Goal: Task Accomplishment & Management: Complete application form

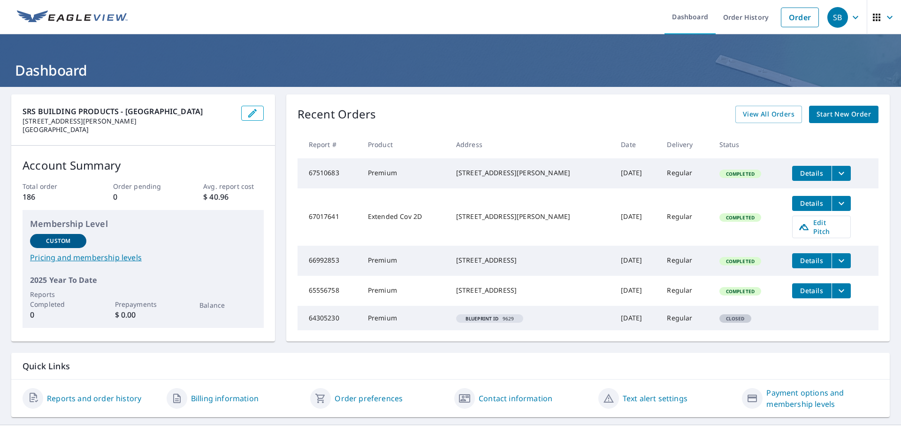
click at [842, 118] on span "Start New Order" at bounding box center [844, 114] width 54 height 12
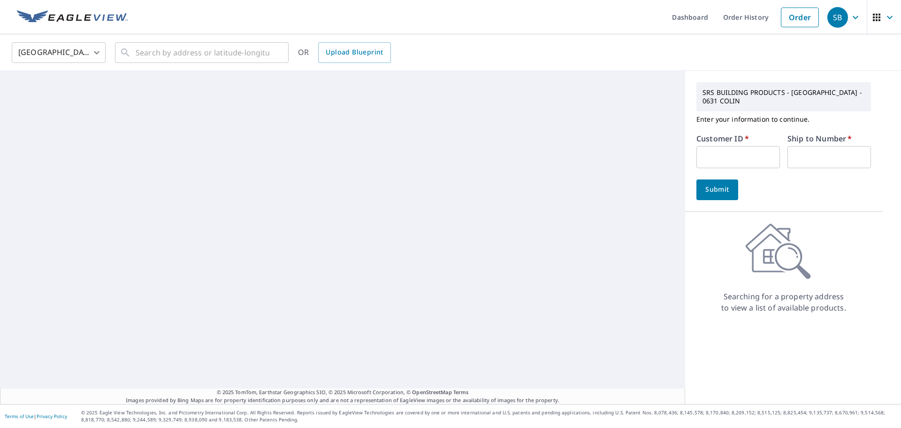
click at [749, 158] on input "text" at bounding box center [739, 157] width 84 height 22
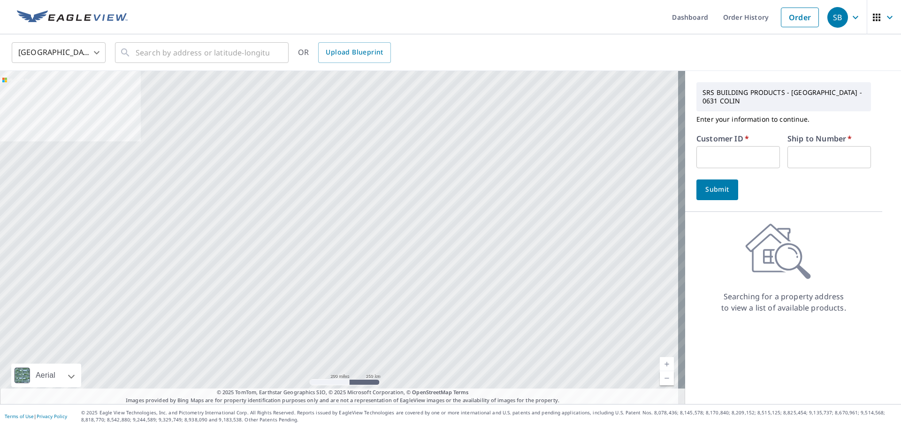
click at [746, 159] on input "text" at bounding box center [739, 157] width 84 height 22
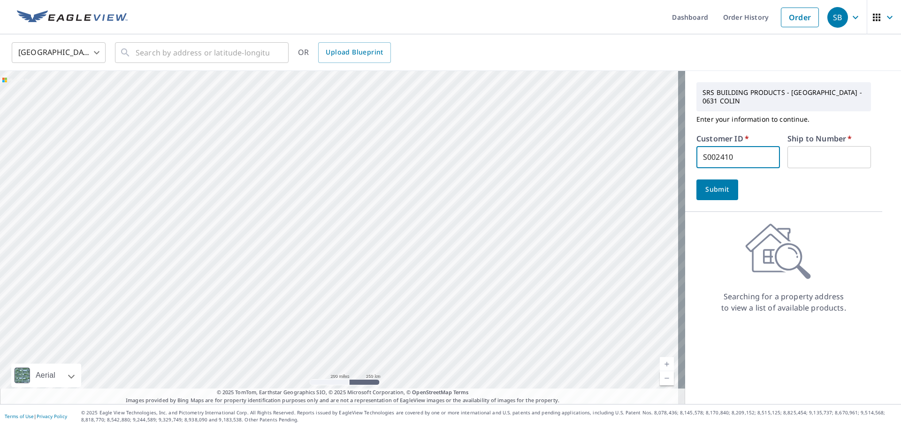
type input "S002410"
type input "1"
click at [723, 188] on span "Submit" at bounding box center [717, 190] width 27 height 12
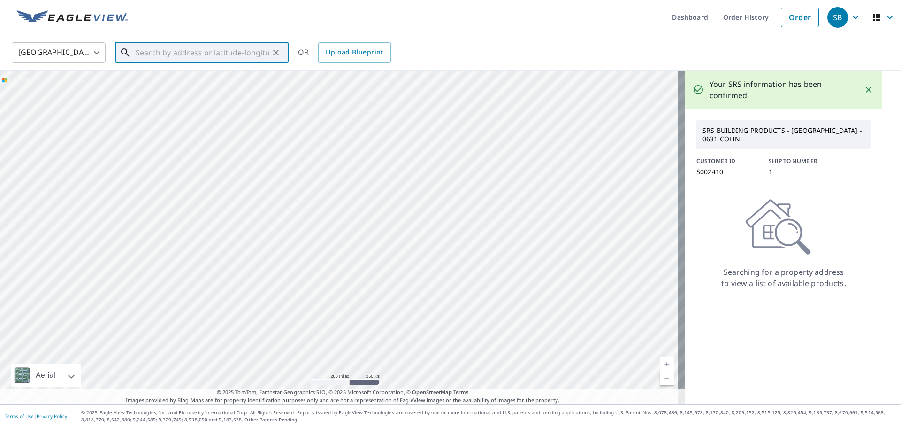
click at [218, 48] on input "text" at bounding box center [203, 52] width 134 height 26
type input "[STREET_ADDRESS]"
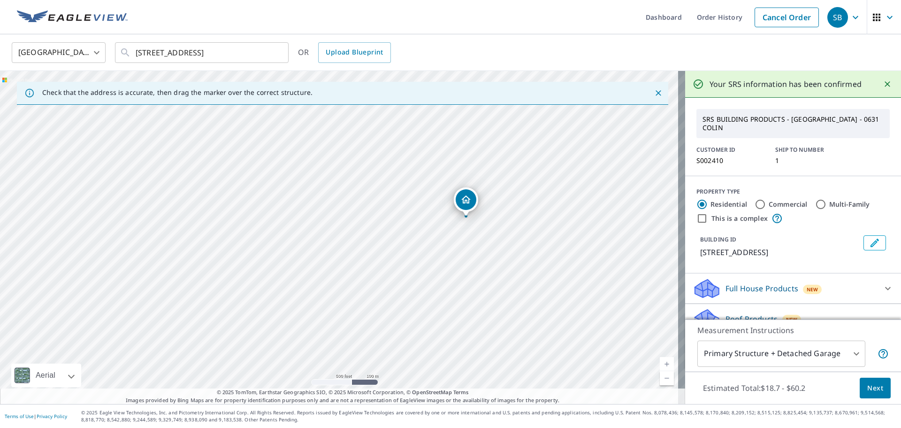
drag, startPoint x: 488, startPoint y: 240, endPoint x: 475, endPoint y: 238, distance: 12.8
click at [476, 239] on div "[STREET_ADDRESS]" at bounding box center [342, 237] width 685 height 333
drag, startPoint x: 454, startPoint y: 230, endPoint x: 432, endPoint y: 230, distance: 22.1
click at [432, 230] on div "[STREET_ADDRESS]" at bounding box center [342, 237] width 685 height 333
